Goal: Task Accomplishment & Management: Manage account settings

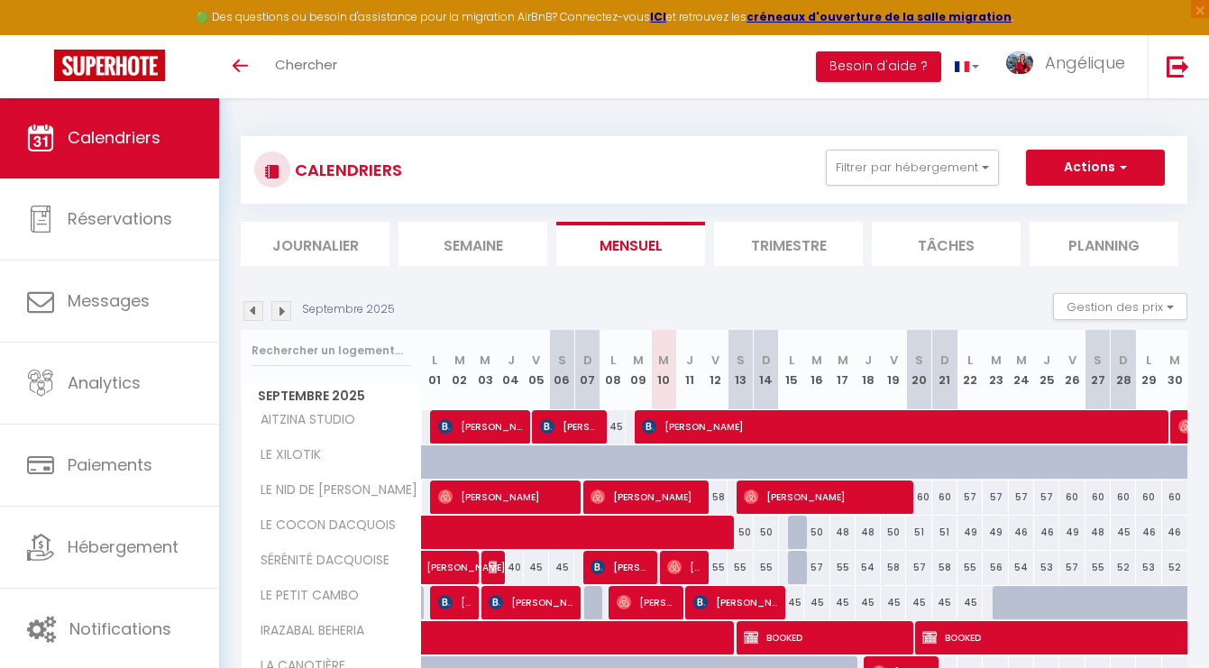
click at [287, 315] on img at bounding box center [281, 311] width 20 height 20
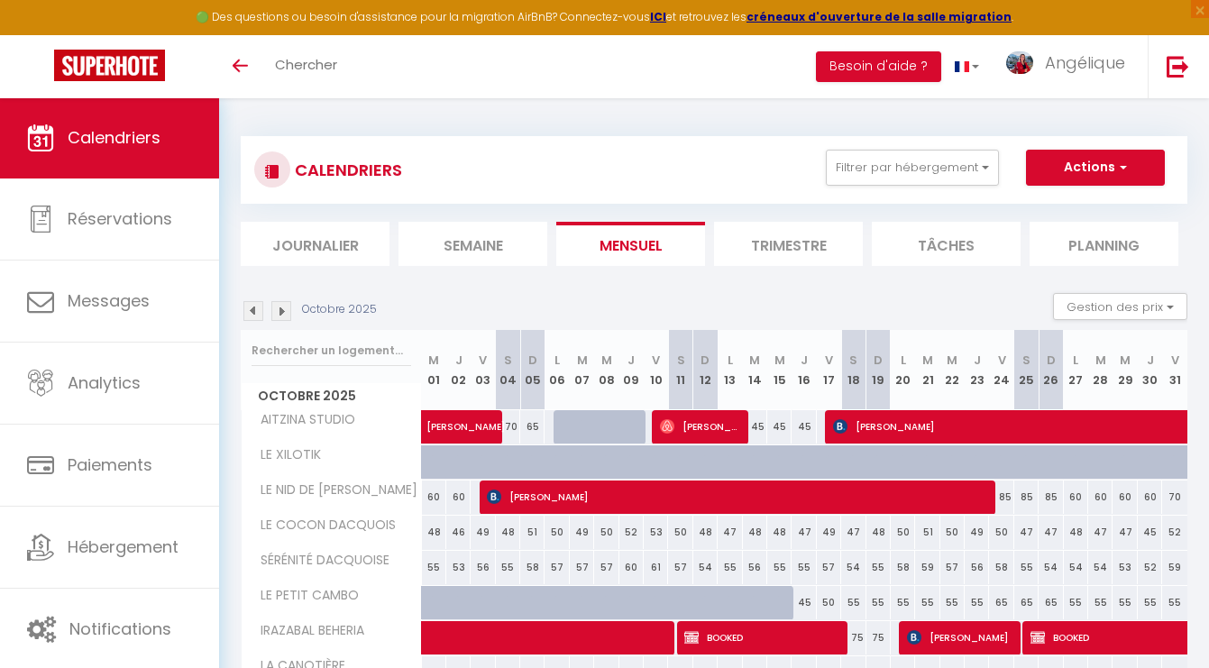
click at [287, 315] on img at bounding box center [281, 311] width 20 height 20
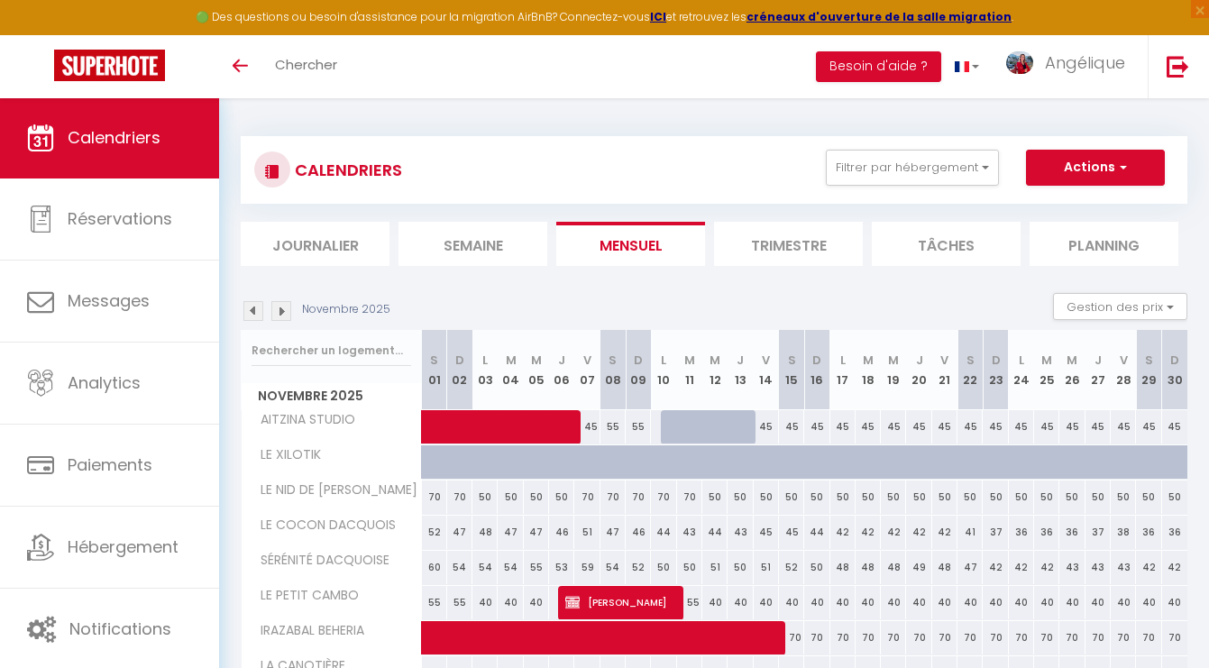
click at [287, 315] on img at bounding box center [281, 311] width 20 height 20
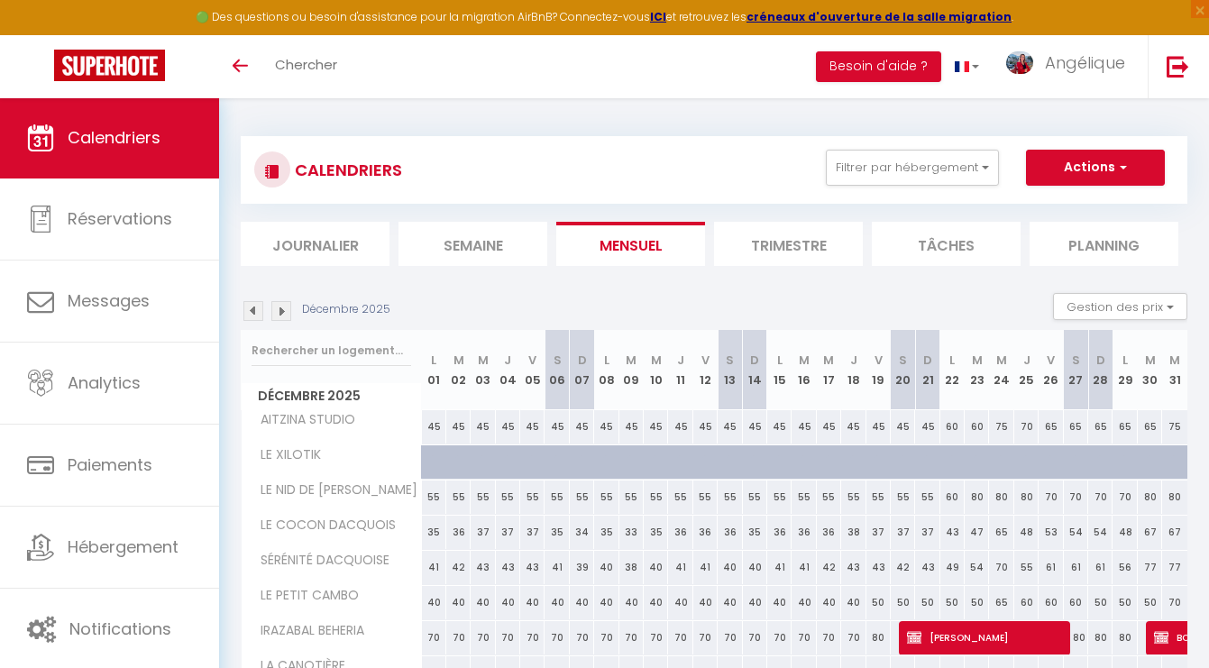
click at [637, 464] on div at bounding box center [640, 472] width 24 height 34
type input "50"
type input "[DATE]"
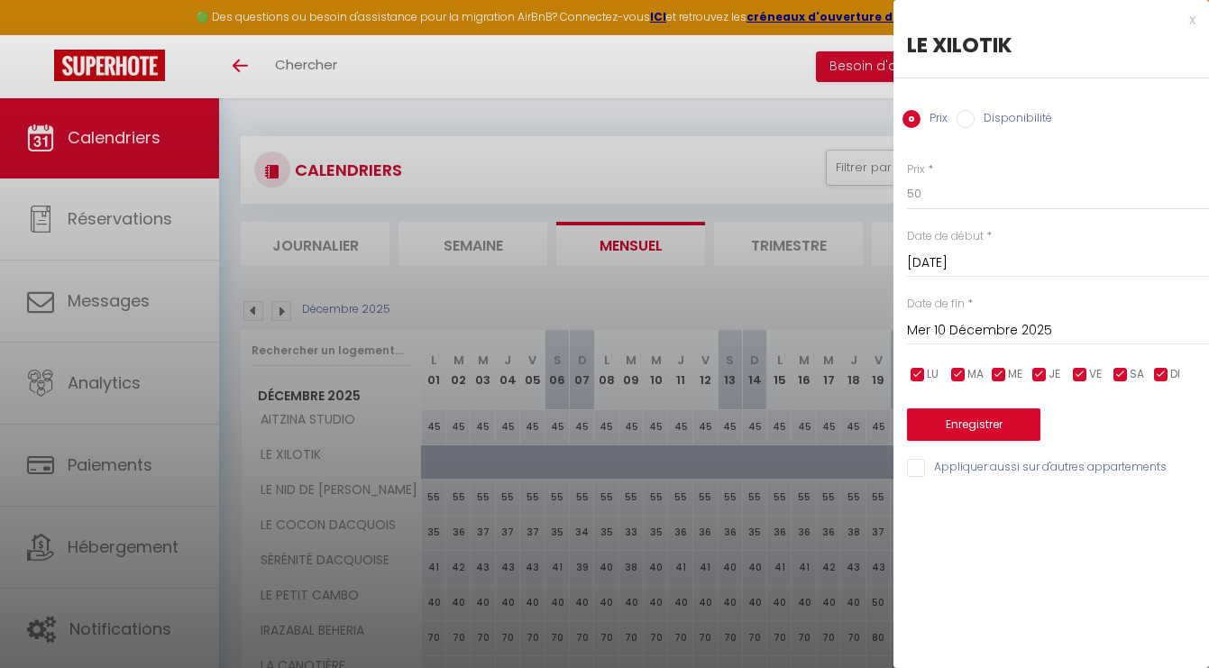
click at [957, 326] on input "Mer 10 Décembre 2025" at bounding box center [1058, 330] width 302 height 23
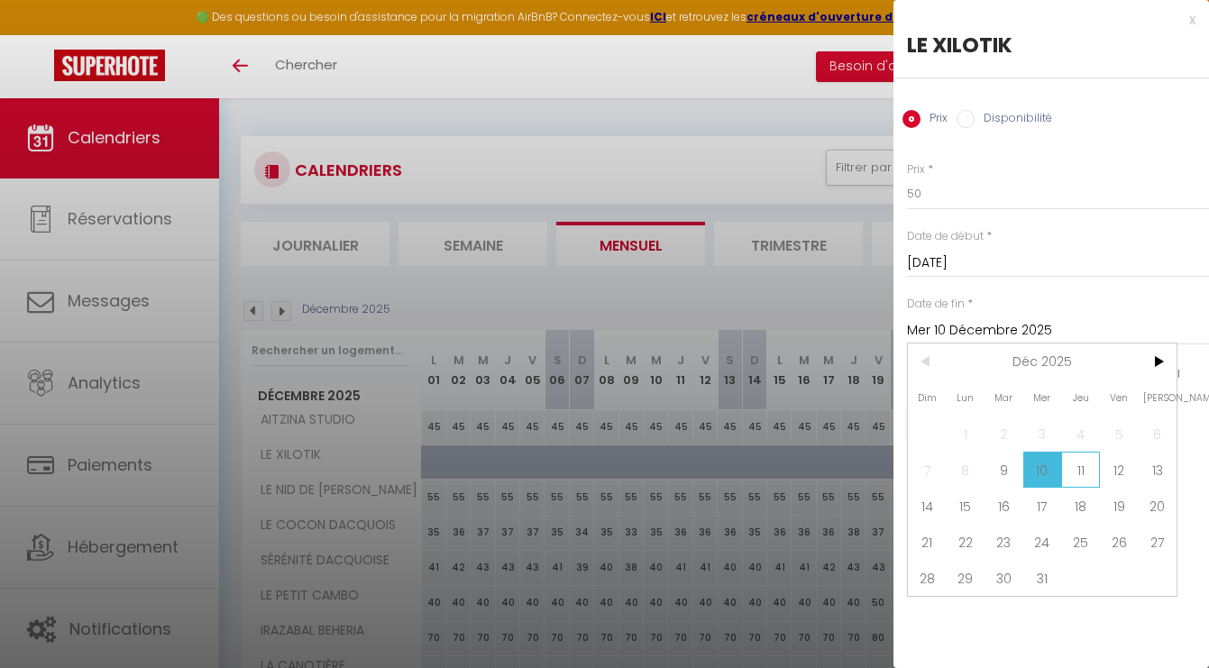
click at [1080, 460] on span "11" at bounding box center [1080, 470] width 39 height 36
type input "Jeu 11 Décembre 2025"
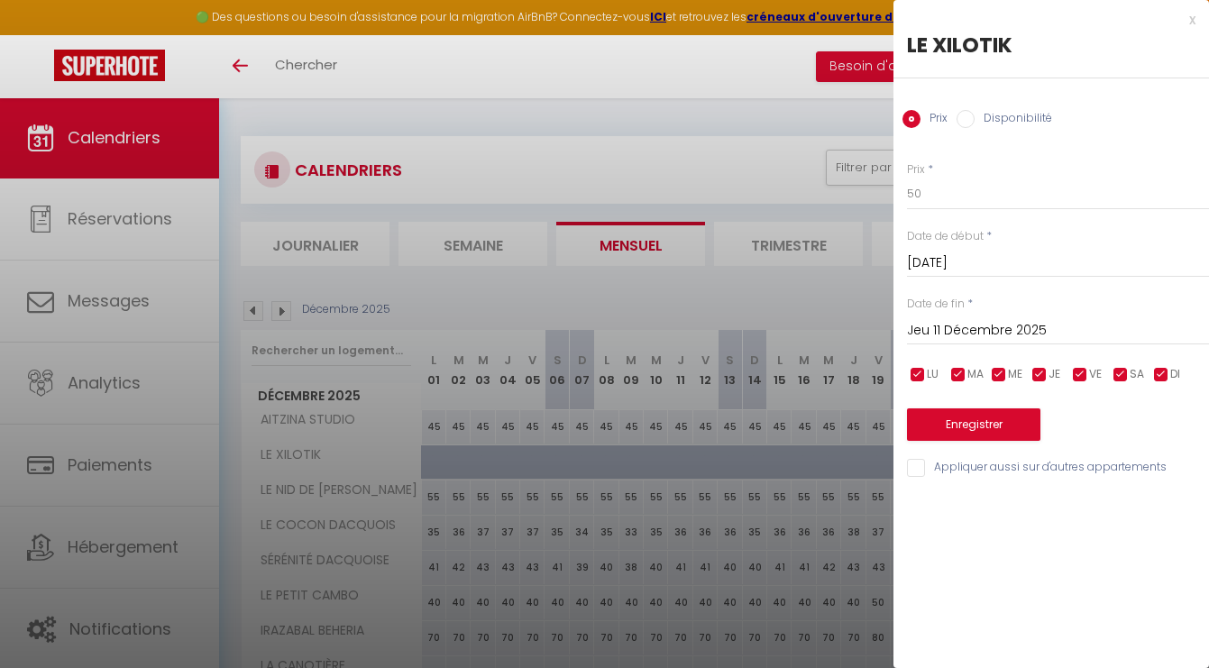
click at [974, 116] on input "Disponibilité" at bounding box center [966, 119] width 18 height 18
radio input "true"
radio input "false"
click at [972, 427] on button "Enregistrer" at bounding box center [973, 426] width 133 height 32
